Goal: Task Accomplishment & Management: Use online tool/utility

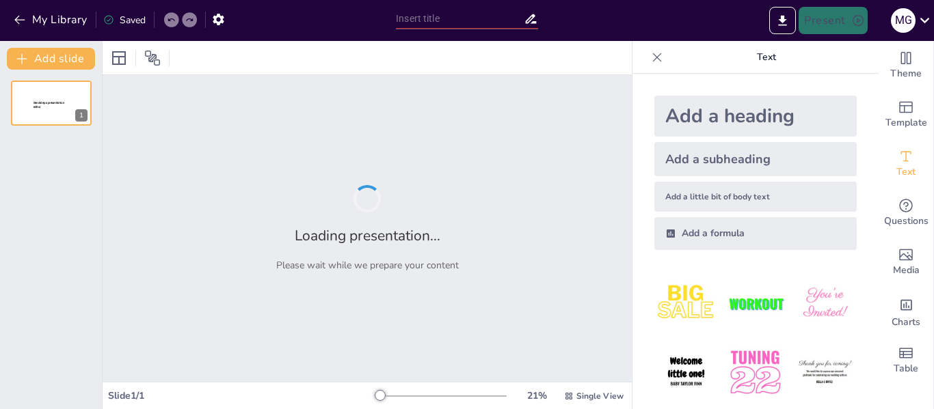
type input "CellApp: Soluciones Innovadoras para el Uso Responsable del Celular"
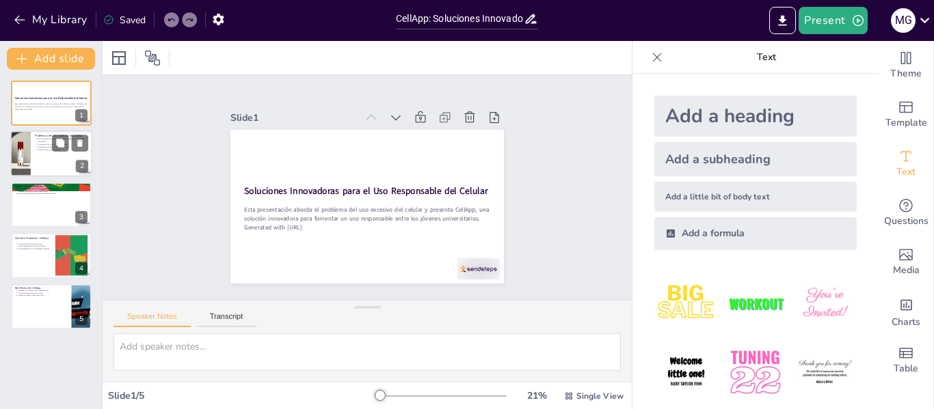
click at [44, 150] on p "Reducción de la productividad." at bounding box center [63, 149] width 51 height 3
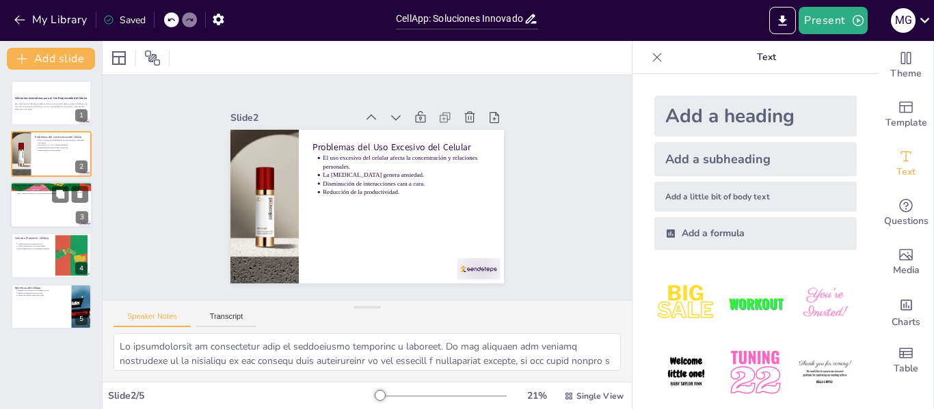
click at [38, 212] on div at bounding box center [51, 205] width 82 height 46
type textarea "Los jóvenes universitarios y profesionales son un grupo clave para CellApp, ya …"
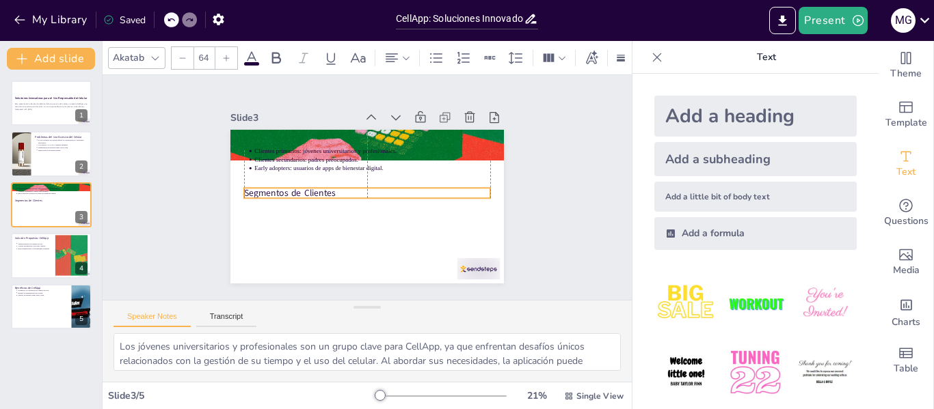
drag, startPoint x: 293, startPoint y: 138, endPoint x: 287, endPoint y: 189, distance: 50.9
click at [287, 189] on p "Segmentos de Clientes" at bounding box center [365, 192] width 230 height 111
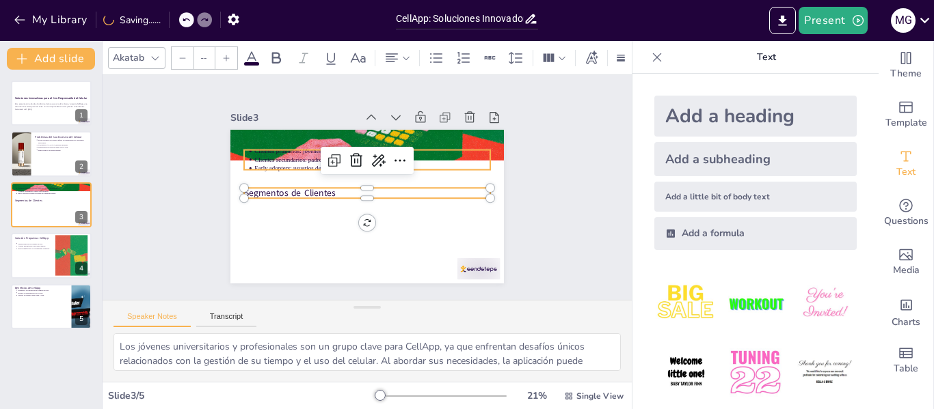
type input "43"
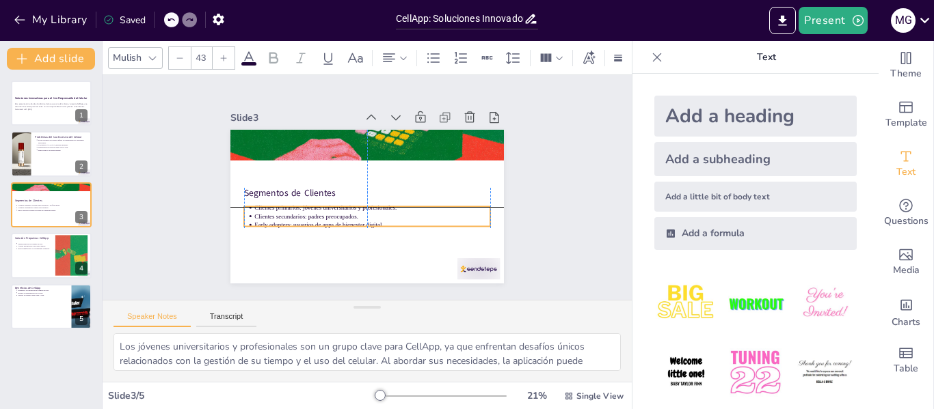
drag, startPoint x: 292, startPoint y: 152, endPoint x: 293, endPoint y: 211, distance: 58.8
click at [293, 211] on p "Clientes secundarios: padres preocupados." at bounding box center [344, 207] width 125 height 208
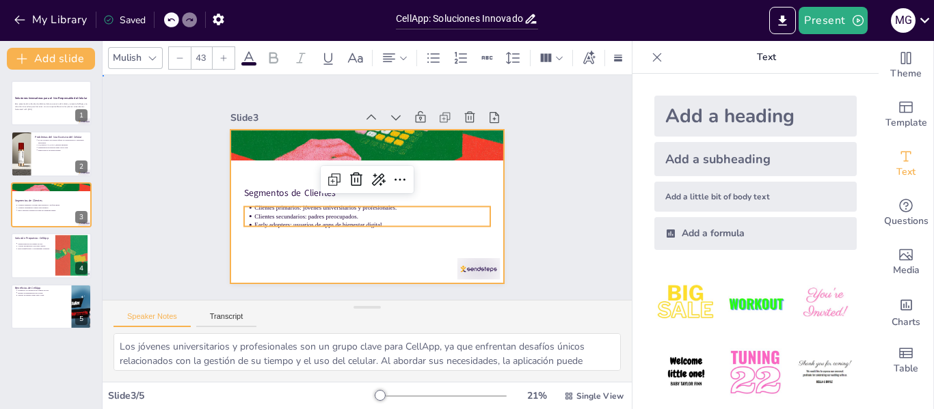
click at [299, 262] on div at bounding box center [352, 175] width 297 height 306
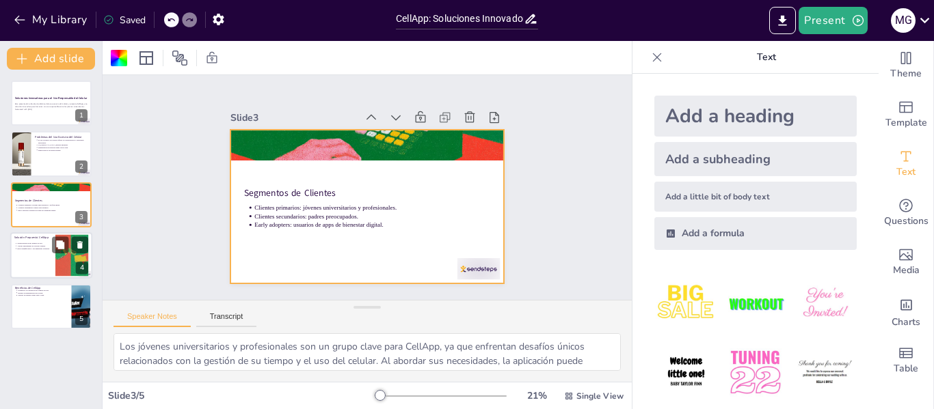
click at [41, 260] on div at bounding box center [51, 255] width 82 height 46
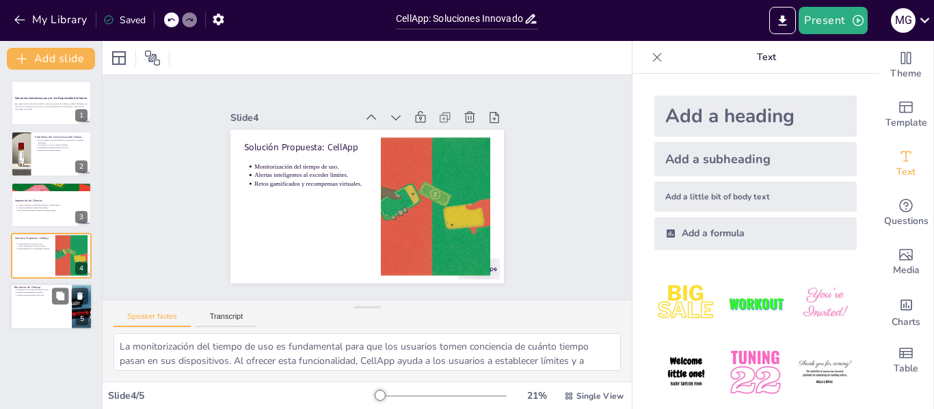
click at [43, 308] on div at bounding box center [51, 307] width 82 height 46
type textarea "La conciencia sobre el tiempo de uso es crucial para que los usuarios comprenda…"
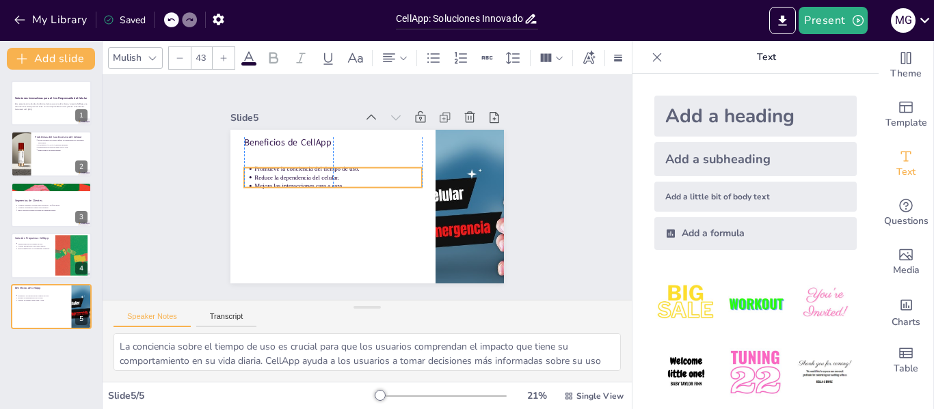
drag, startPoint x: 306, startPoint y: 164, endPoint x: 306, endPoint y: 182, distance: 17.8
click at [306, 182] on p "Mejora las interacciones cara a cara." at bounding box center [339, 195] width 162 height 60
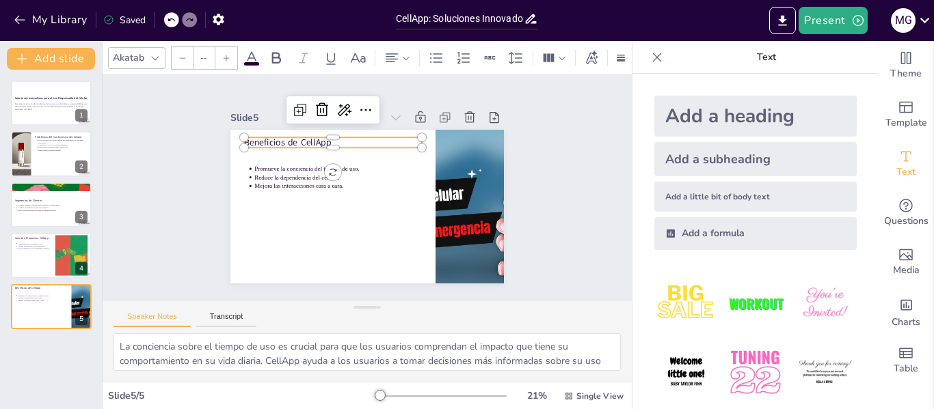
type input "64"
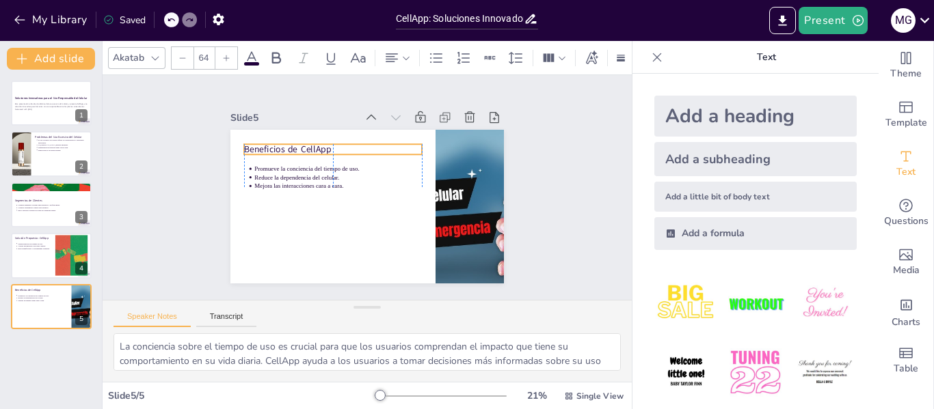
drag, startPoint x: 256, startPoint y: 135, endPoint x: 254, endPoint y: 142, distance: 7.0
click at [286, 142] on p "Beneficios de CellApp" at bounding box center [319, 208] width 67 height 173
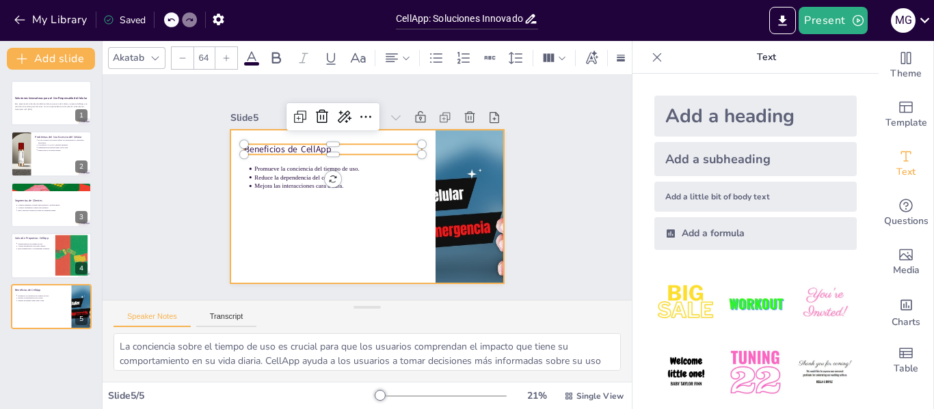
click at [324, 258] on div at bounding box center [352, 175] width 297 height 306
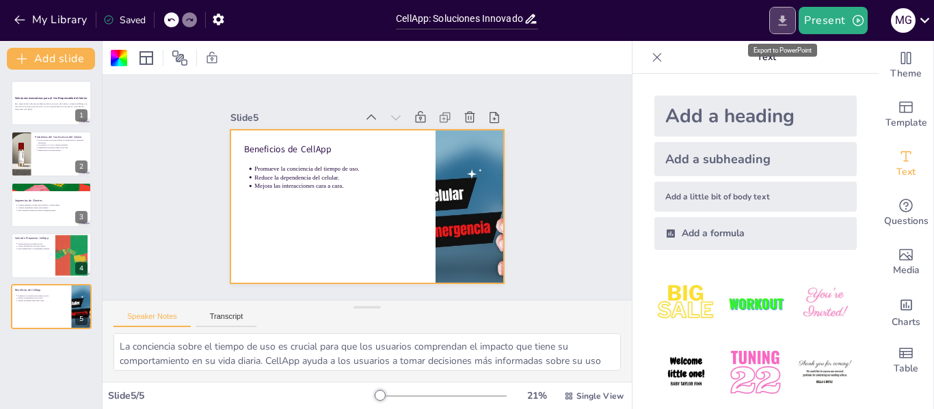
click at [790, 24] on icon "Export to PowerPoint" at bounding box center [782, 21] width 14 height 14
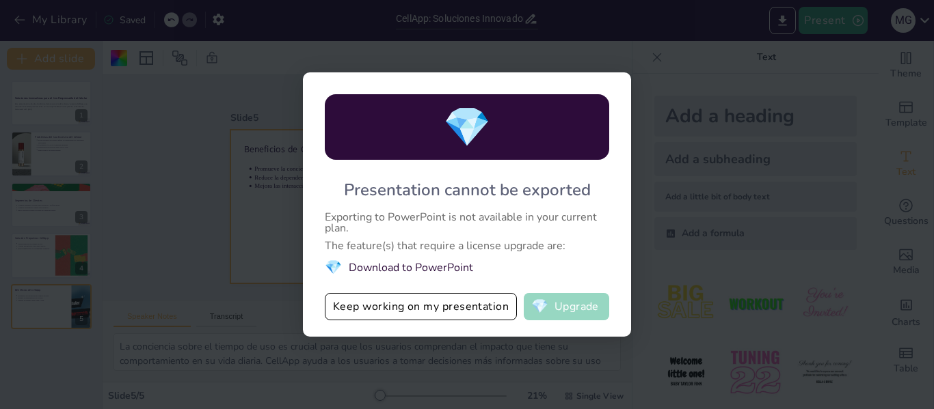
click at [537, 307] on span "💎" at bounding box center [539, 307] width 17 height 14
